Goal: Consume media (video, audio): Consume media (video, audio)

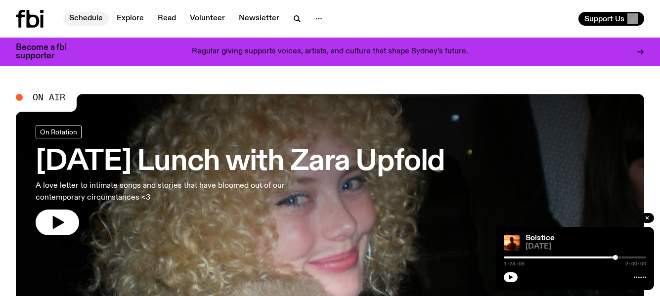
click at [92, 14] on link "Schedule" at bounding box center [85, 19] width 45 height 14
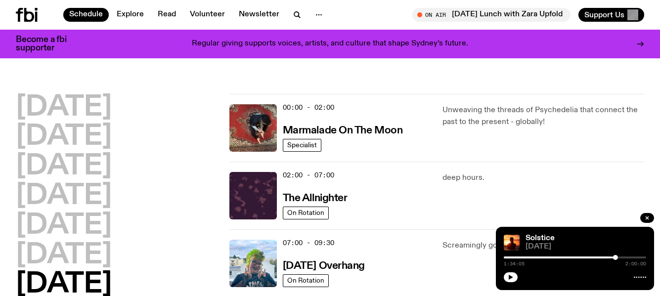
scroll to position [49, 0]
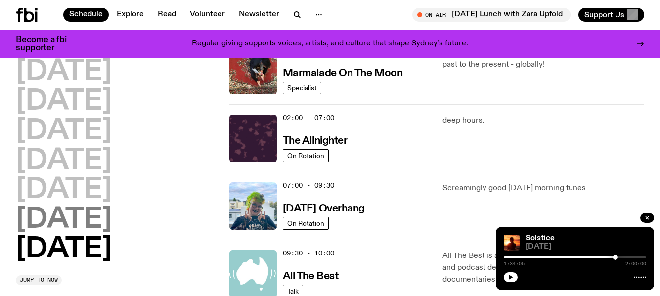
click at [73, 213] on h2 "[DATE]" at bounding box center [64, 220] width 96 height 28
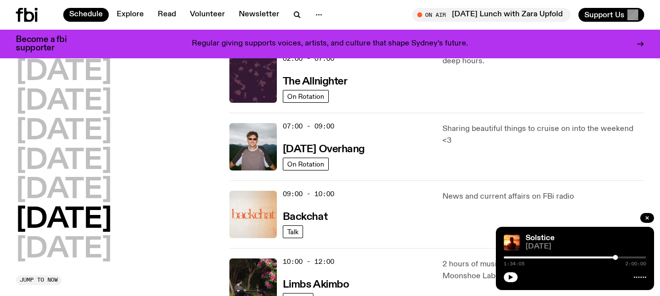
scroll to position [127, 0]
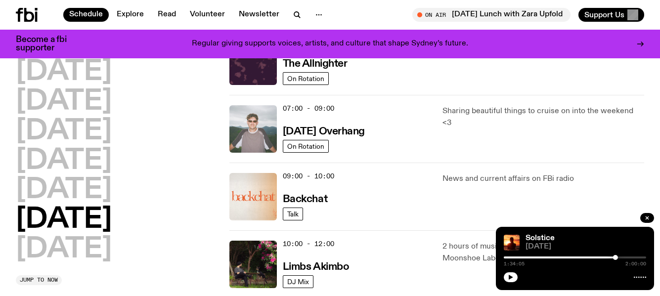
click at [248, 118] on img at bounding box center [252, 128] width 47 height 47
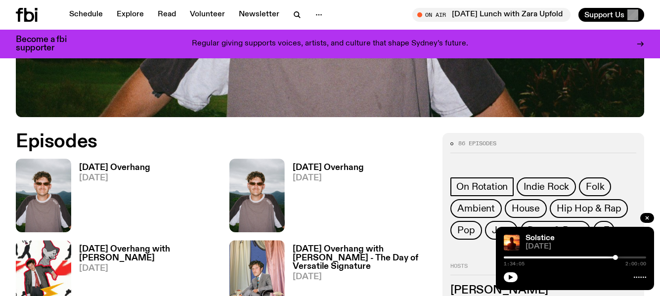
scroll to position [395, 0]
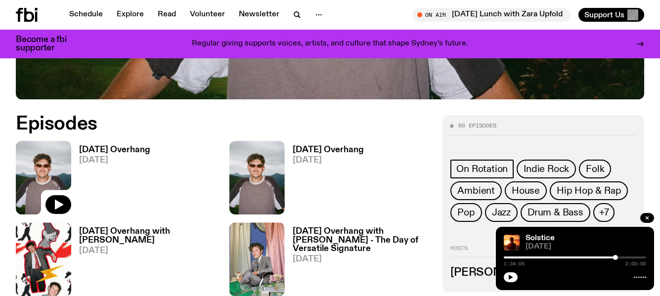
click at [43, 167] on img at bounding box center [43, 178] width 55 height 74
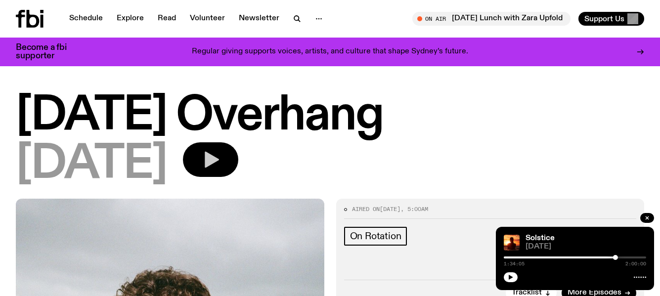
click at [219, 162] on icon "button" at bounding box center [212, 160] width 14 height 16
